Goal: Information Seeking & Learning: Learn about a topic

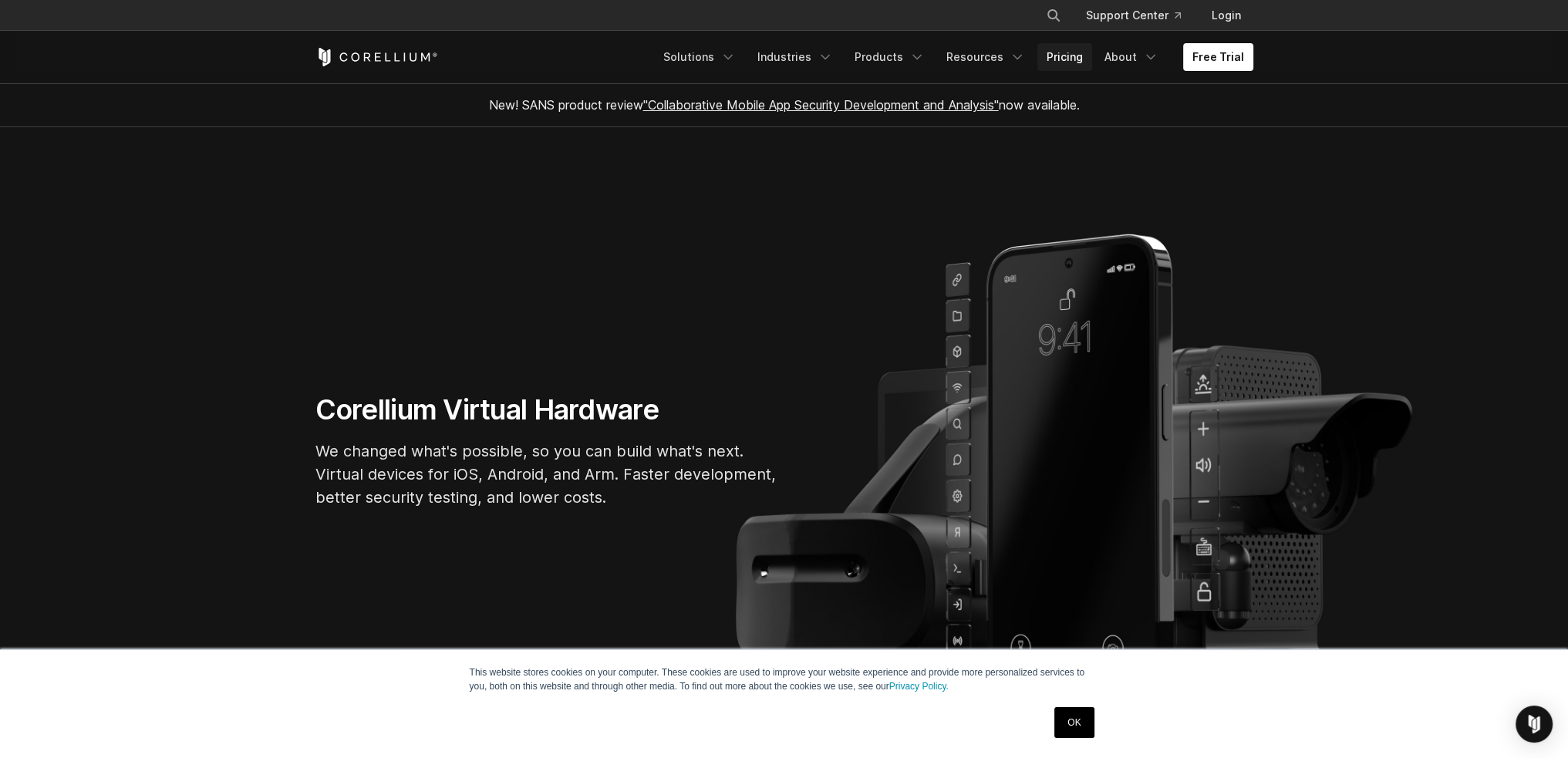
click at [1069, 59] on link "Pricing" at bounding box center [1065, 57] width 55 height 27
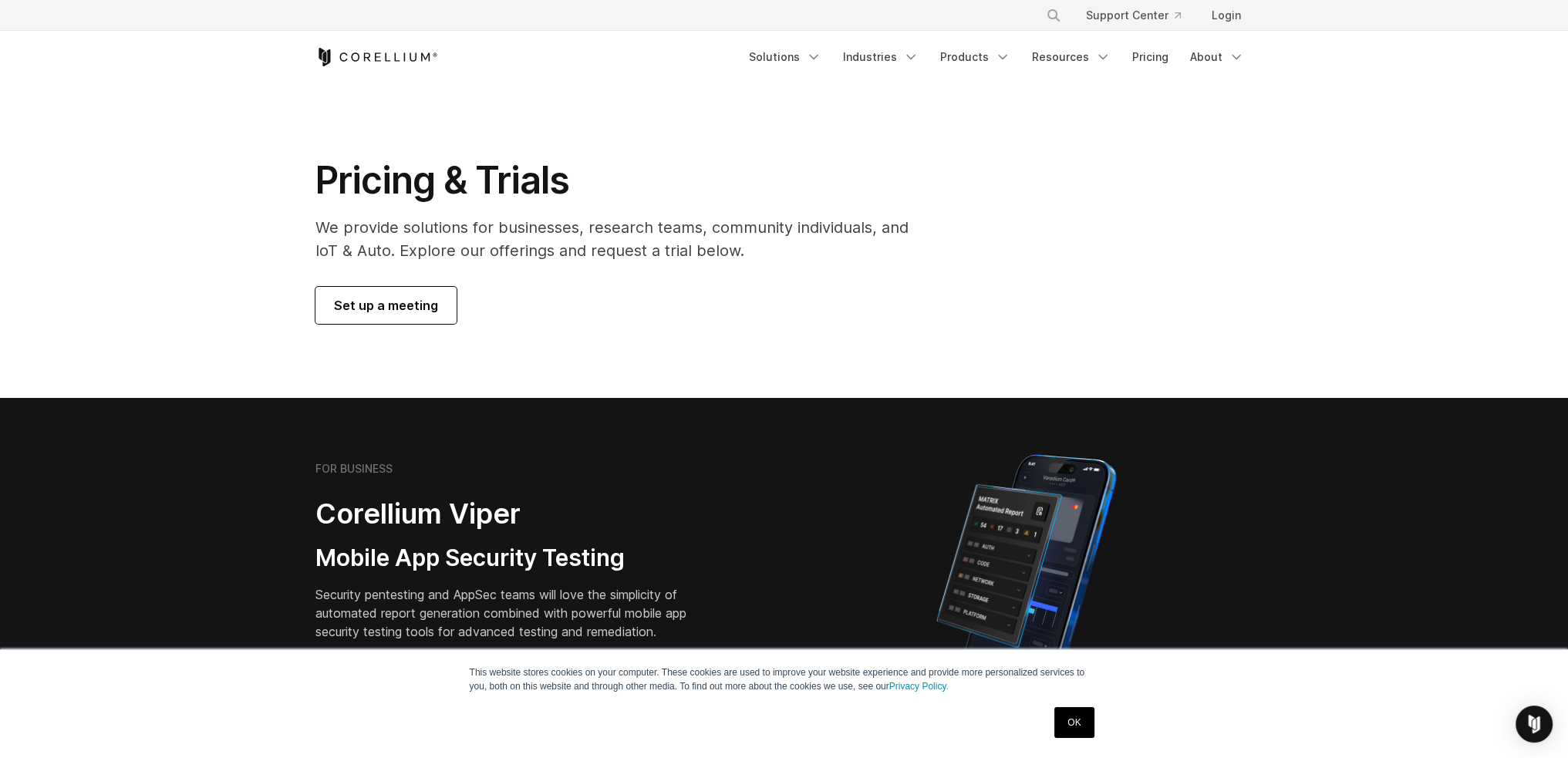
click at [1077, 725] on link "OK" at bounding box center [1074, 722] width 39 height 30
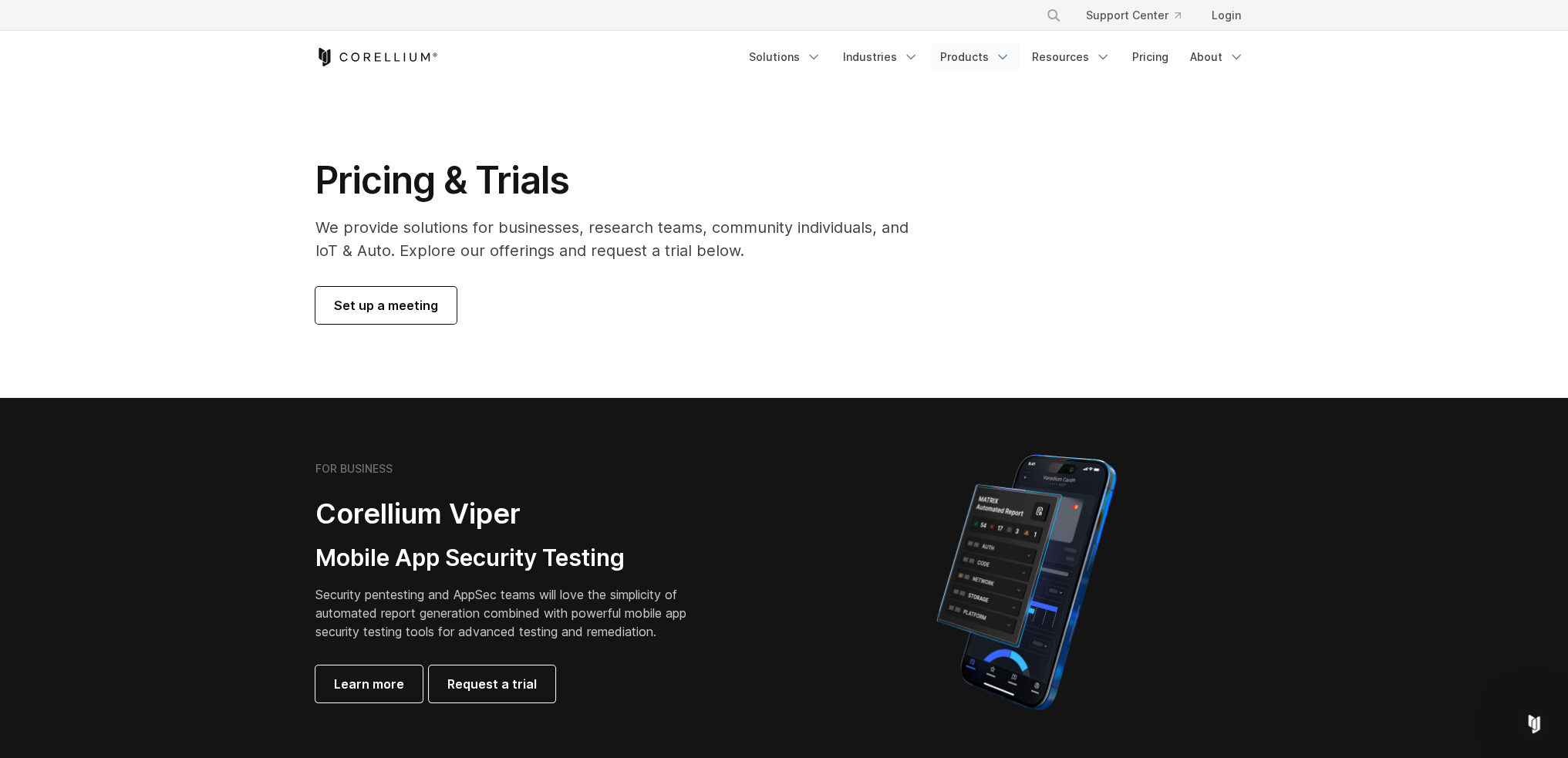
click at [1004, 52] on icon "Navigation Menu" at bounding box center [1003, 57] width 16 height 16
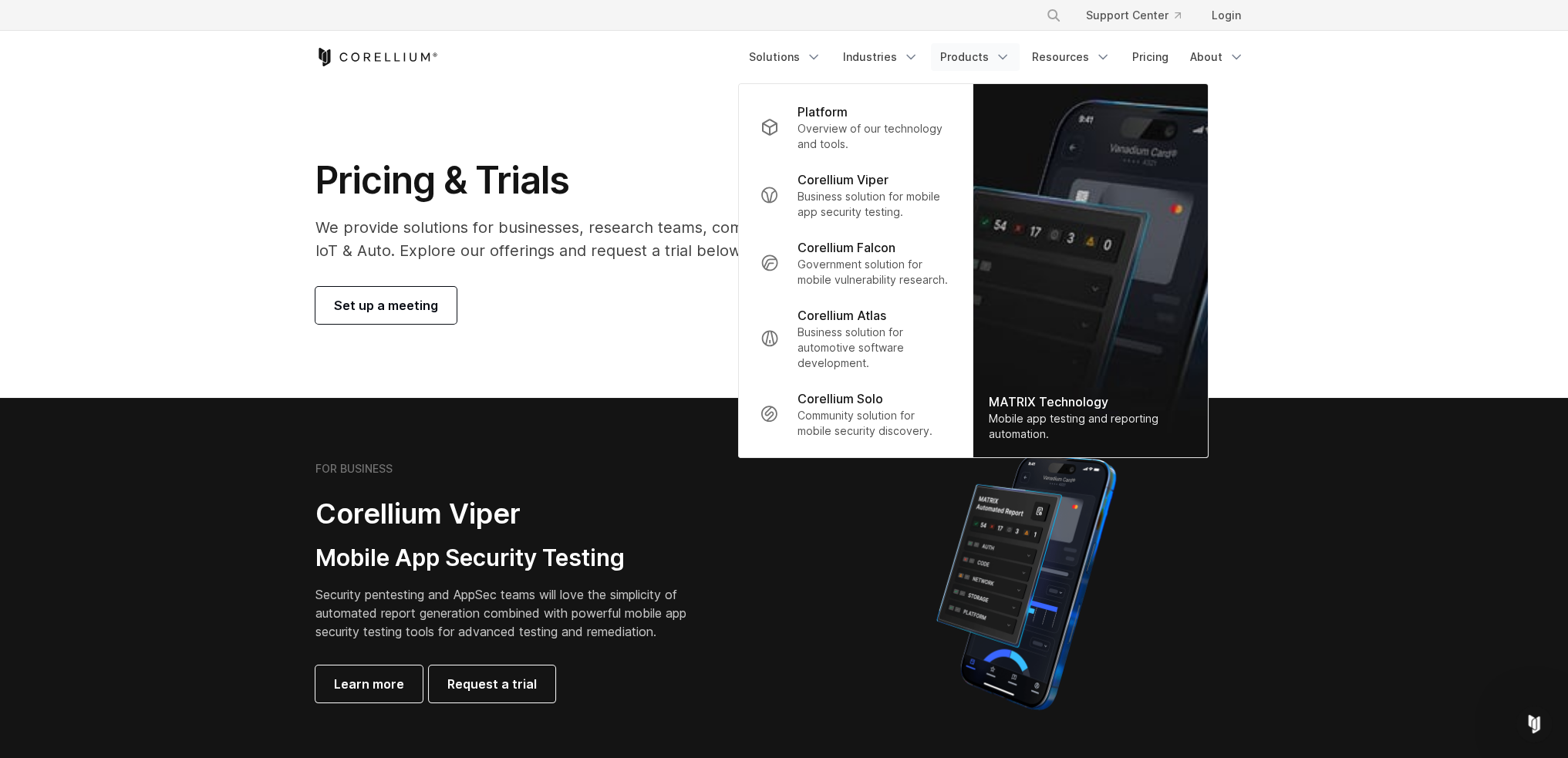
click at [1004, 52] on icon "Navigation Menu" at bounding box center [1003, 57] width 16 height 16
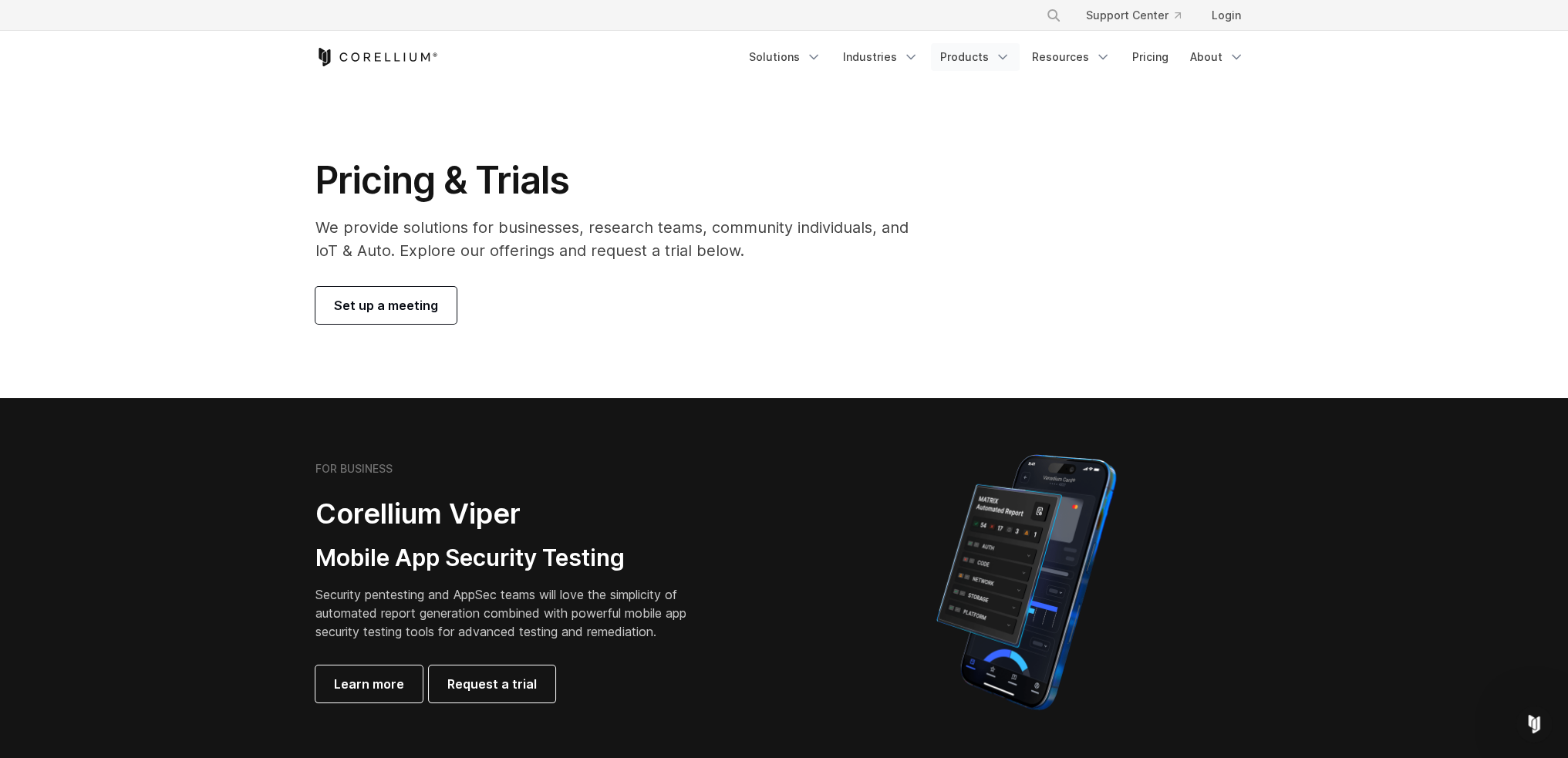
click at [1004, 52] on icon "Navigation Menu" at bounding box center [1003, 57] width 16 height 16
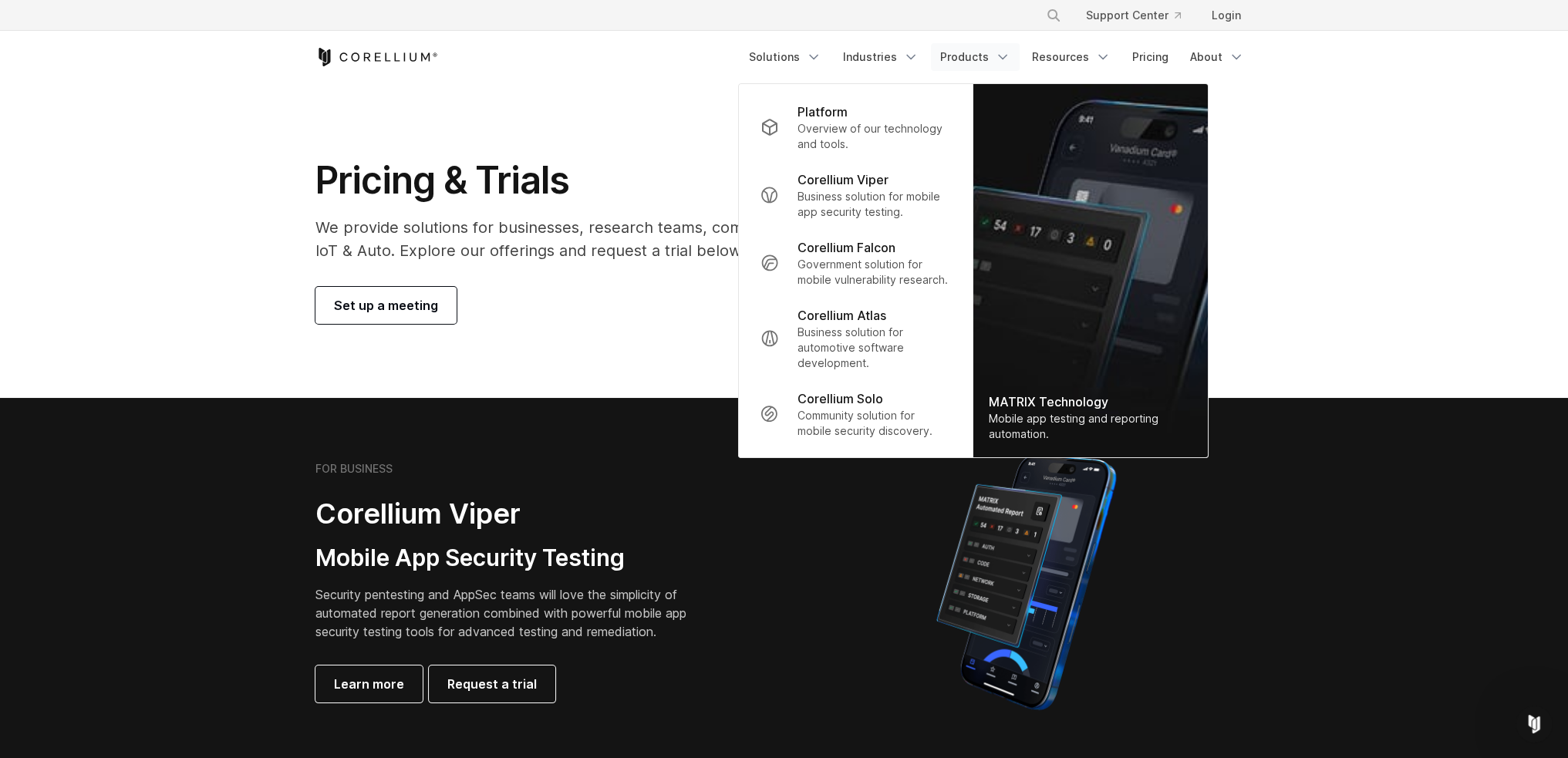
click at [1004, 52] on icon "Navigation Menu" at bounding box center [1003, 57] width 16 height 16
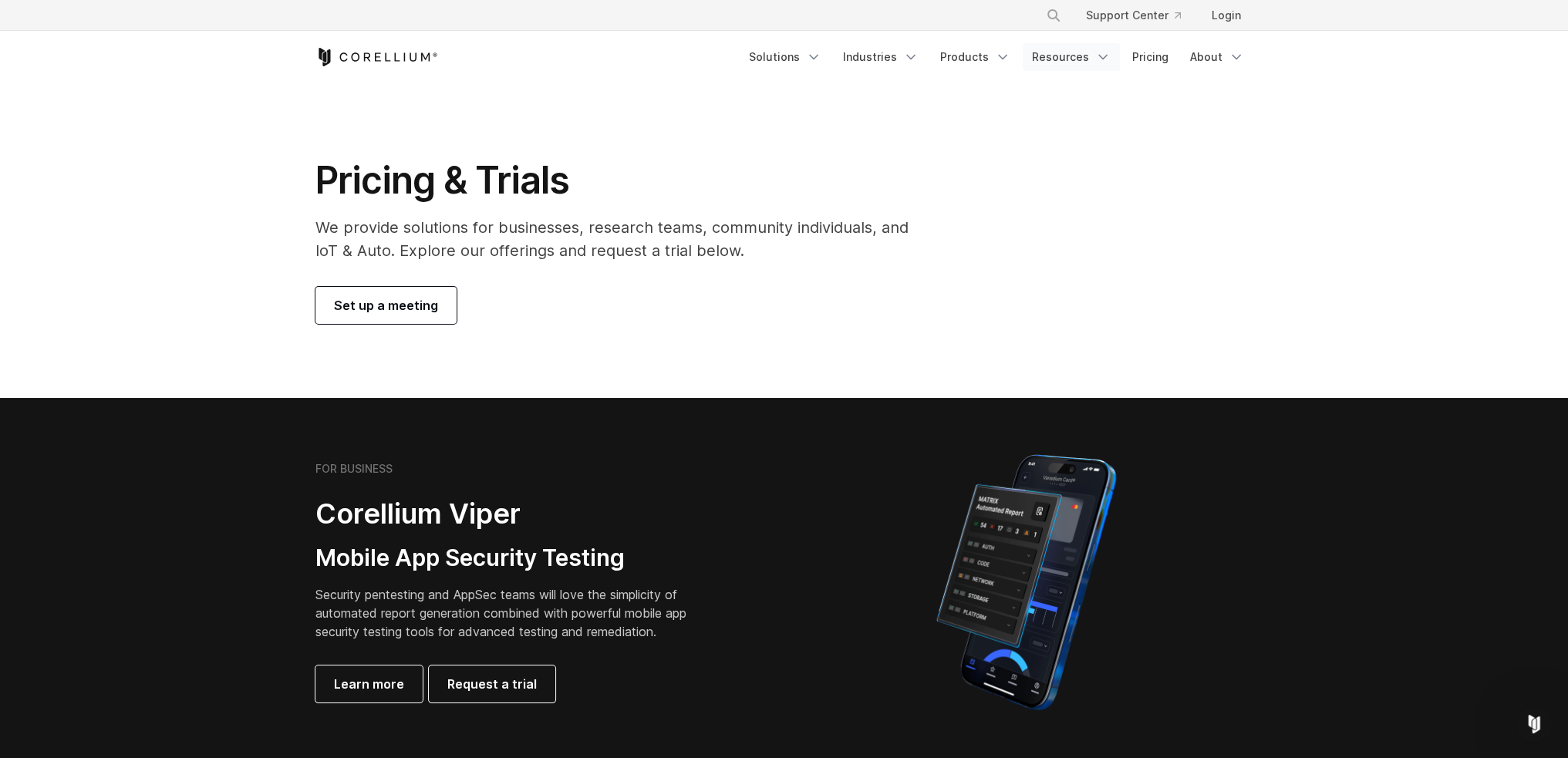
click at [1094, 61] on link "Resources" at bounding box center [1071, 57] width 97 height 27
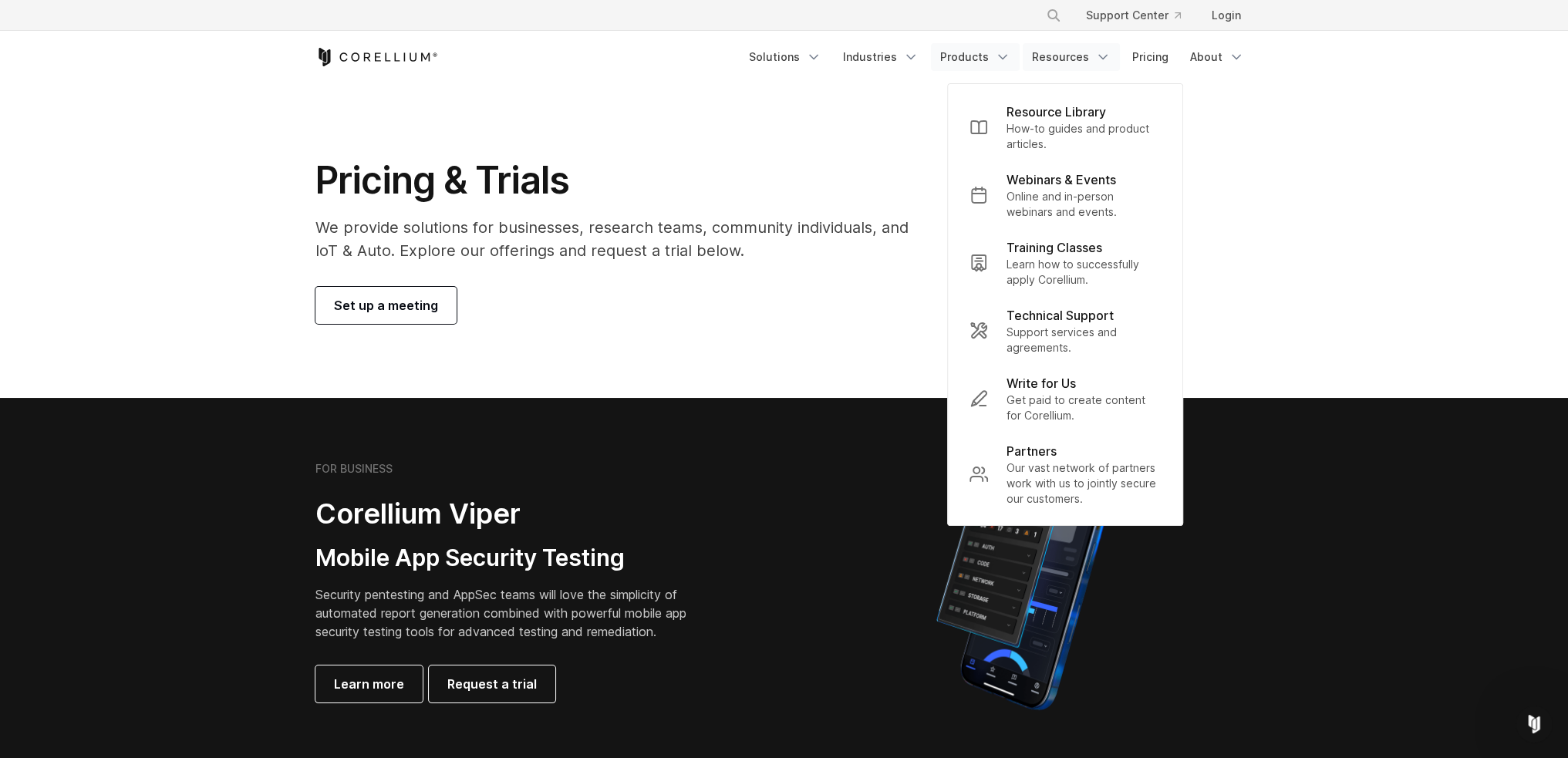
click at [978, 45] on link "Products" at bounding box center [975, 57] width 88 height 27
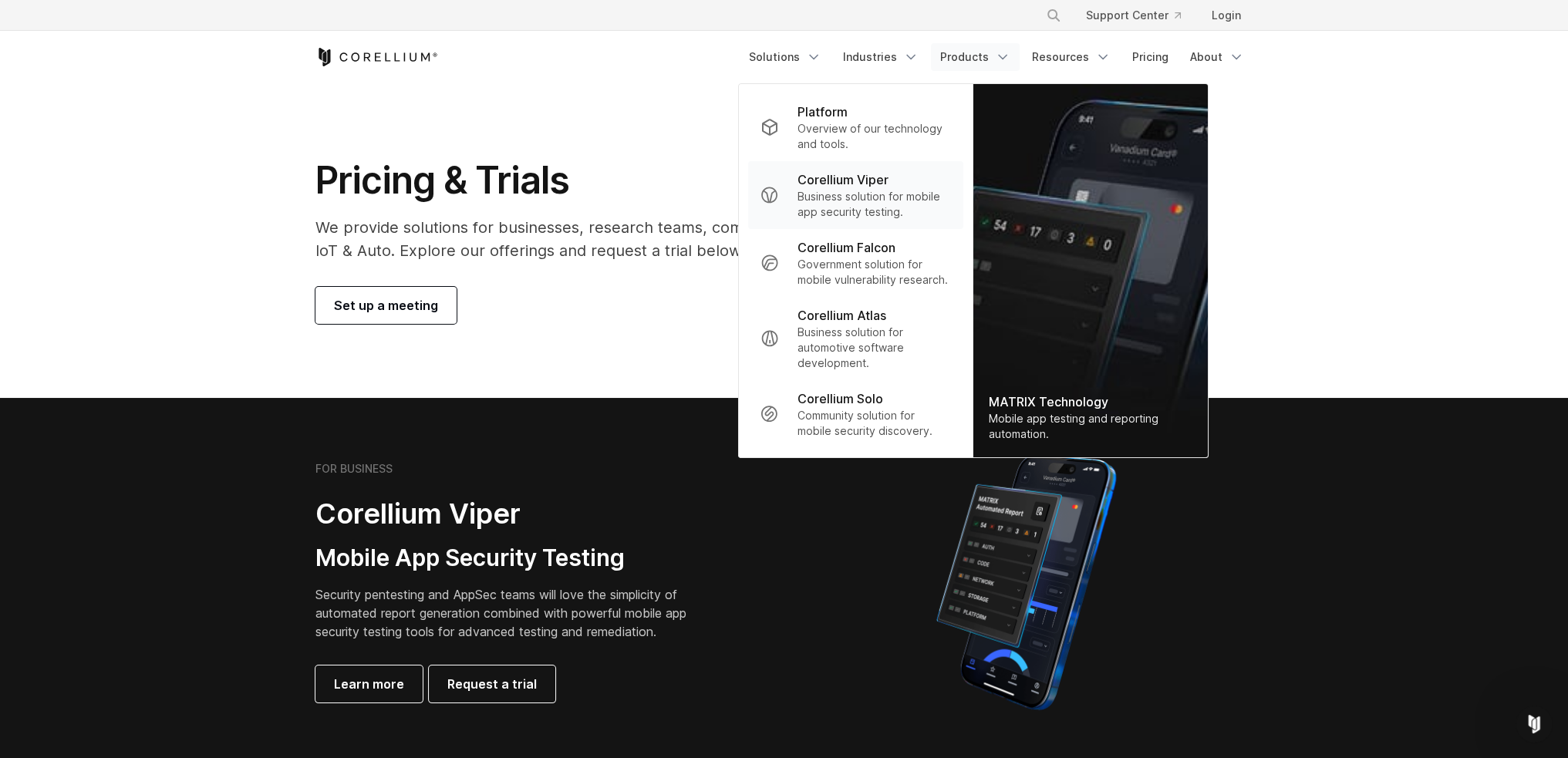
click at [883, 206] on p "Business solution for mobile app security testing." at bounding box center [873, 204] width 153 height 30
